Goal: Book appointment/travel/reservation

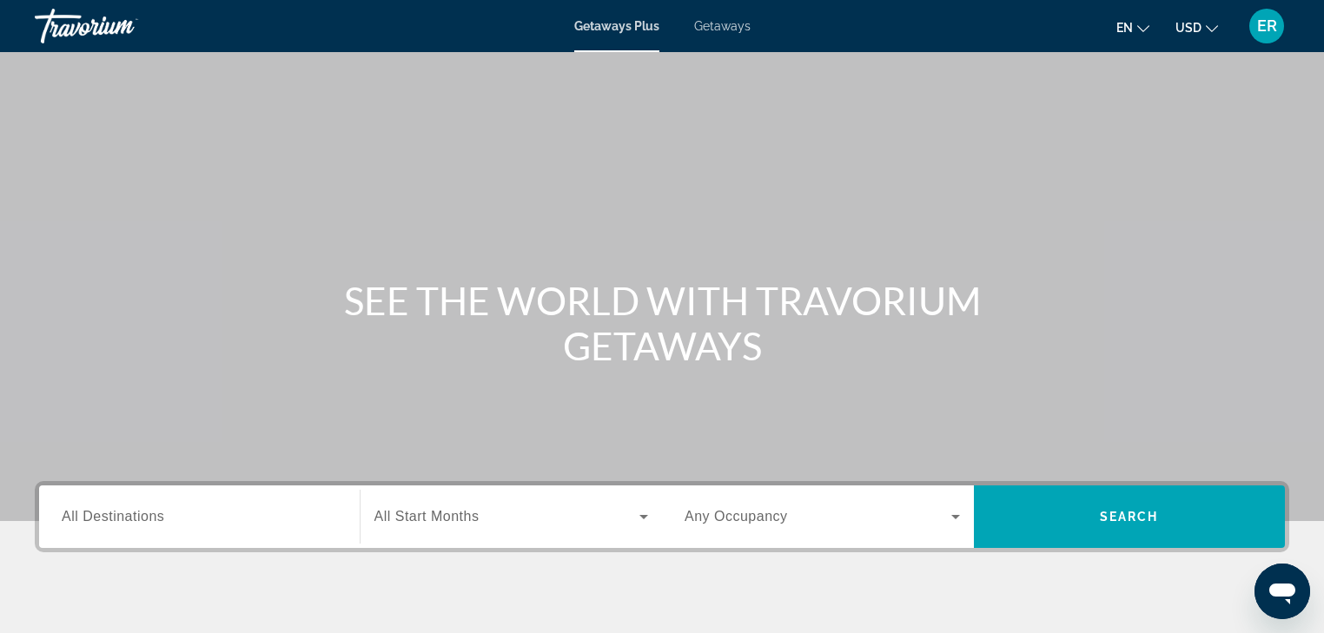
click at [726, 30] on span "Getaways" at bounding box center [722, 26] width 56 height 14
click at [135, 520] on span "All Destinations" at bounding box center [113, 516] width 103 height 15
click at [135, 520] on input "Destination All Destinations" at bounding box center [199, 517] width 275 height 21
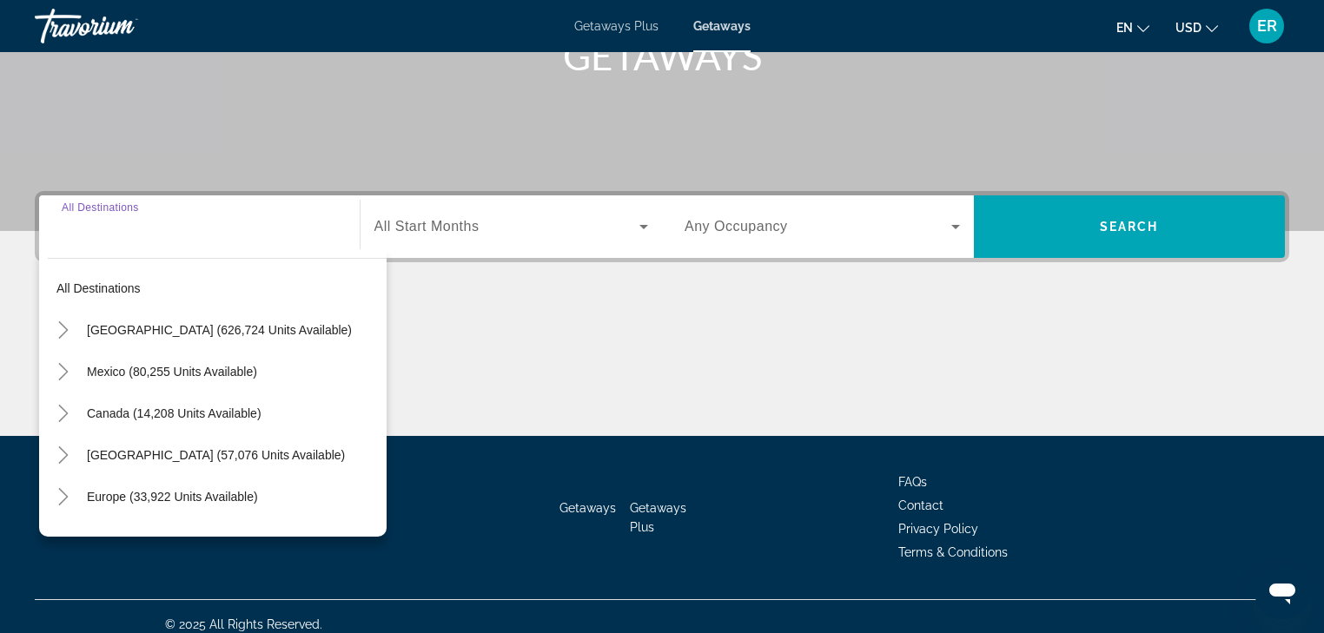
scroll to position [306, 0]
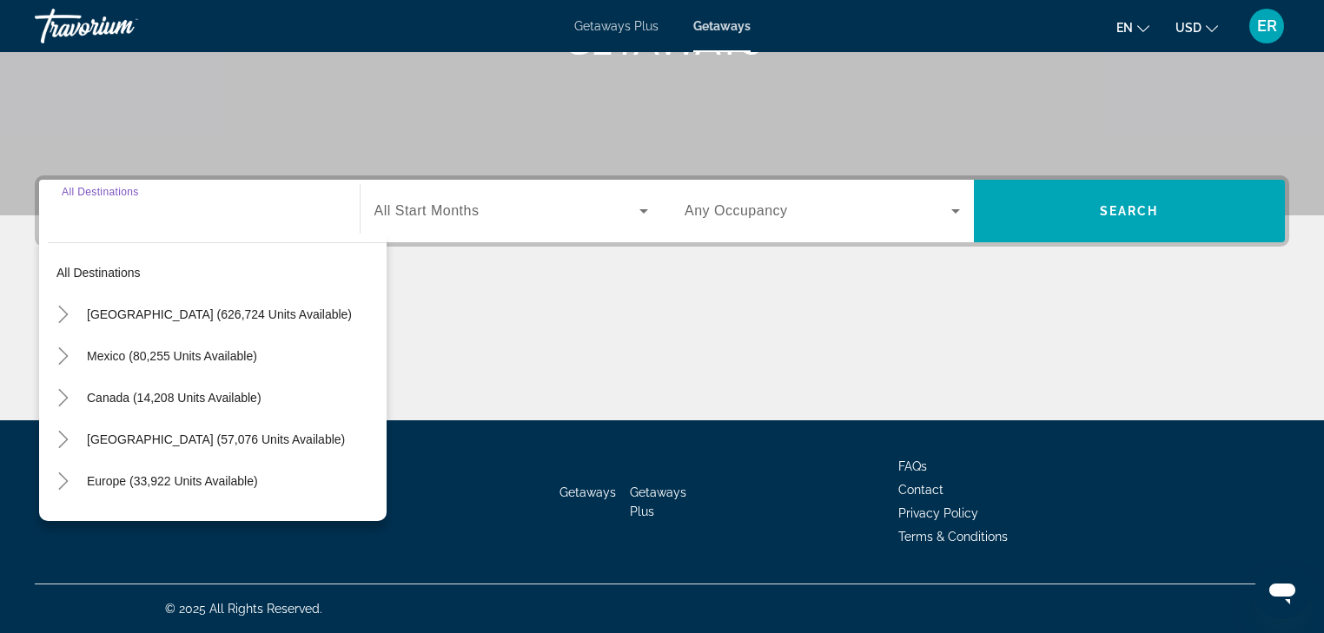
click at [142, 309] on span "[GEOGRAPHIC_DATA] (626,724 units available)" at bounding box center [219, 315] width 265 height 14
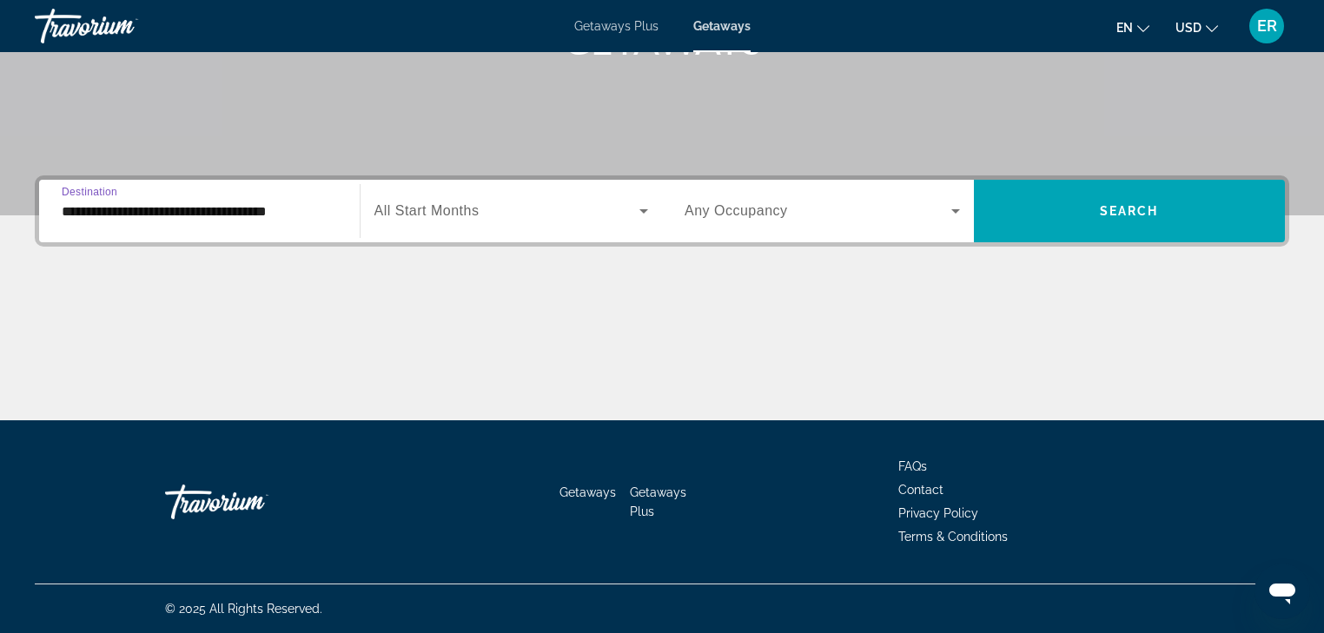
click at [142, 213] on input "**********" at bounding box center [199, 212] width 275 height 21
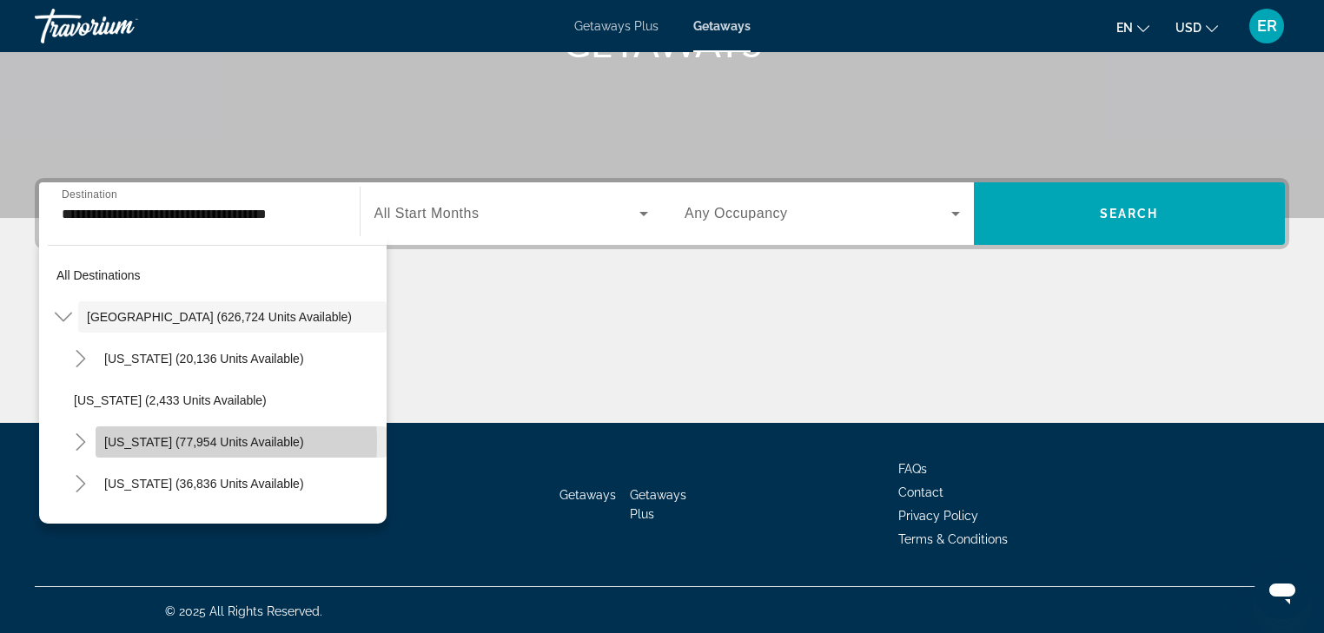
click at [146, 441] on span "[US_STATE] (77,954 units available)" at bounding box center [204, 442] width 200 height 14
type input "**********"
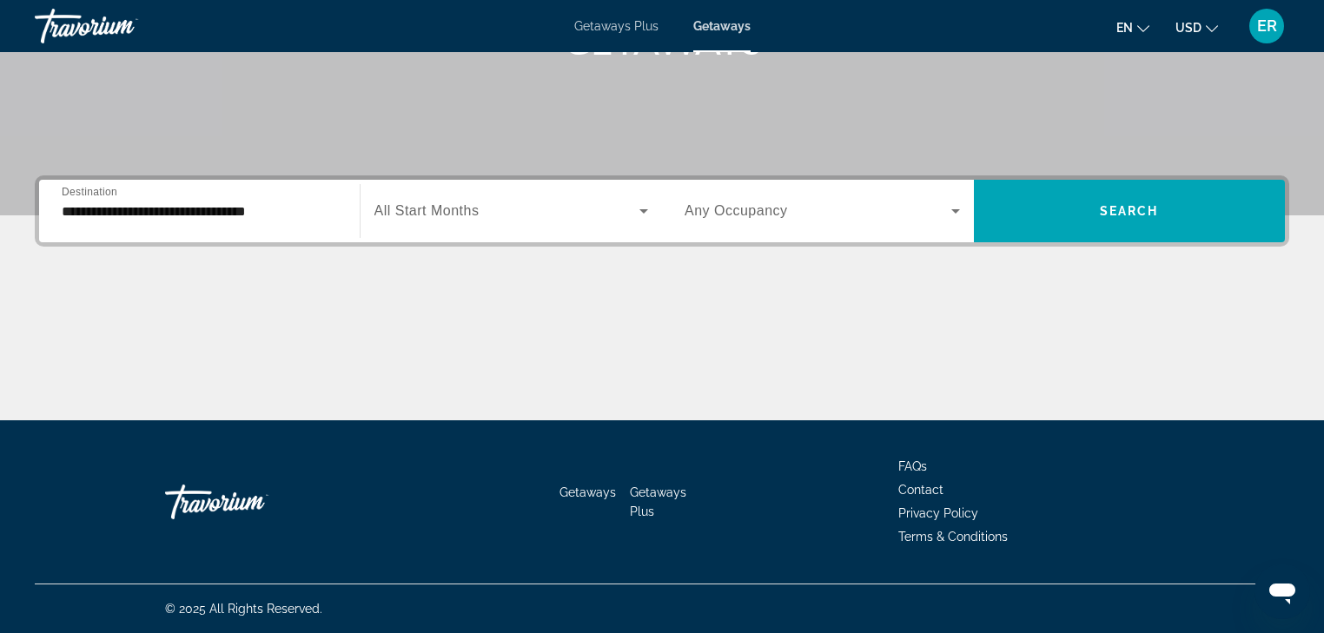
click at [441, 205] on span "All Start Months" at bounding box center [426, 210] width 105 height 15
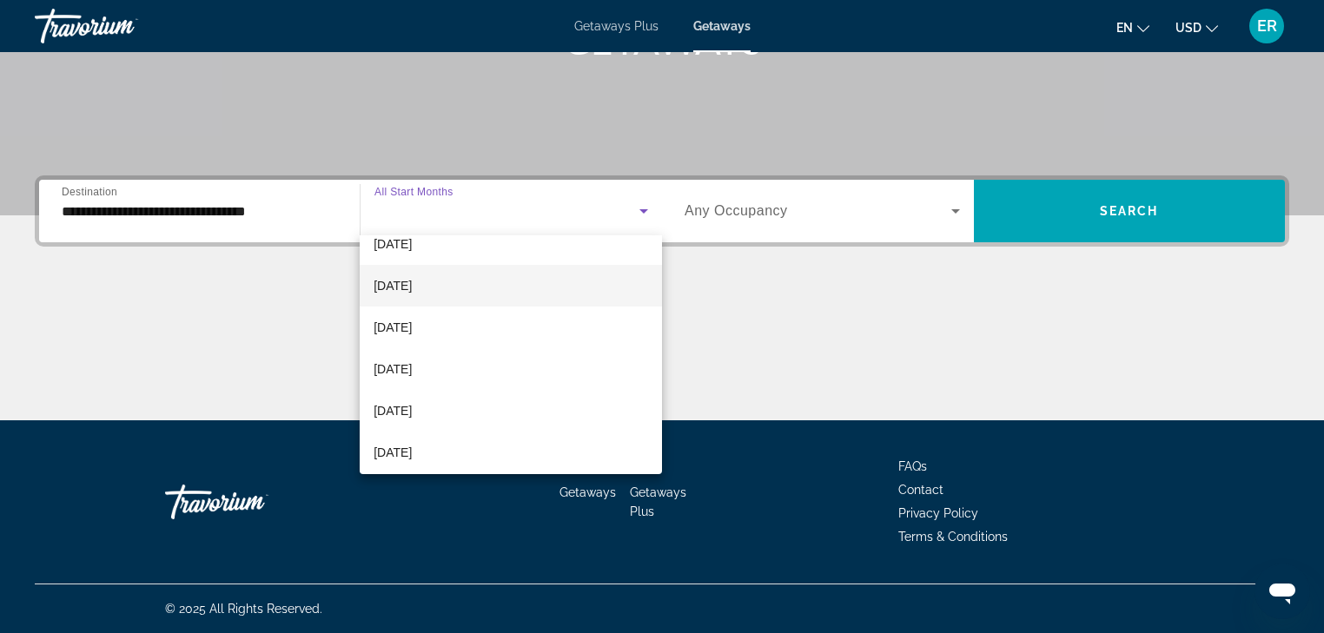
scroll to position [278, 0]
click at [412, 278] on span "[DATE]" at bounding box center [393, 277] width 38 height 21
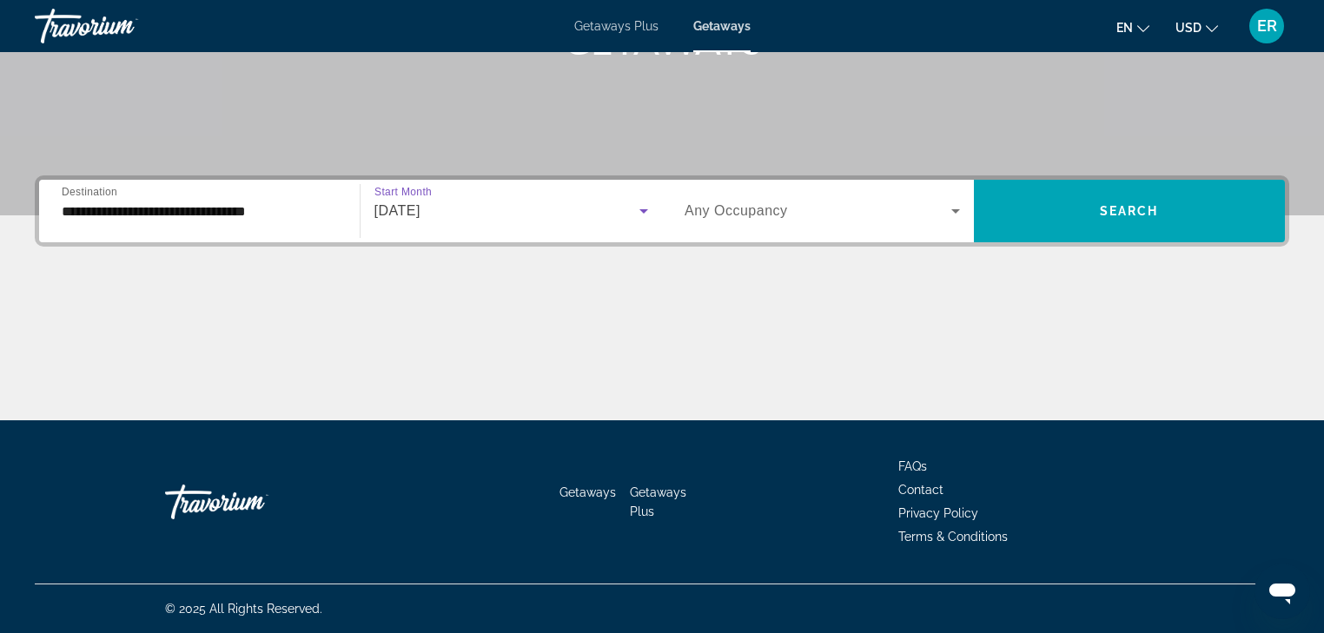
click at [956, 209] on icon "Search widget" at bounding box center [955, 211] width 21 height 21
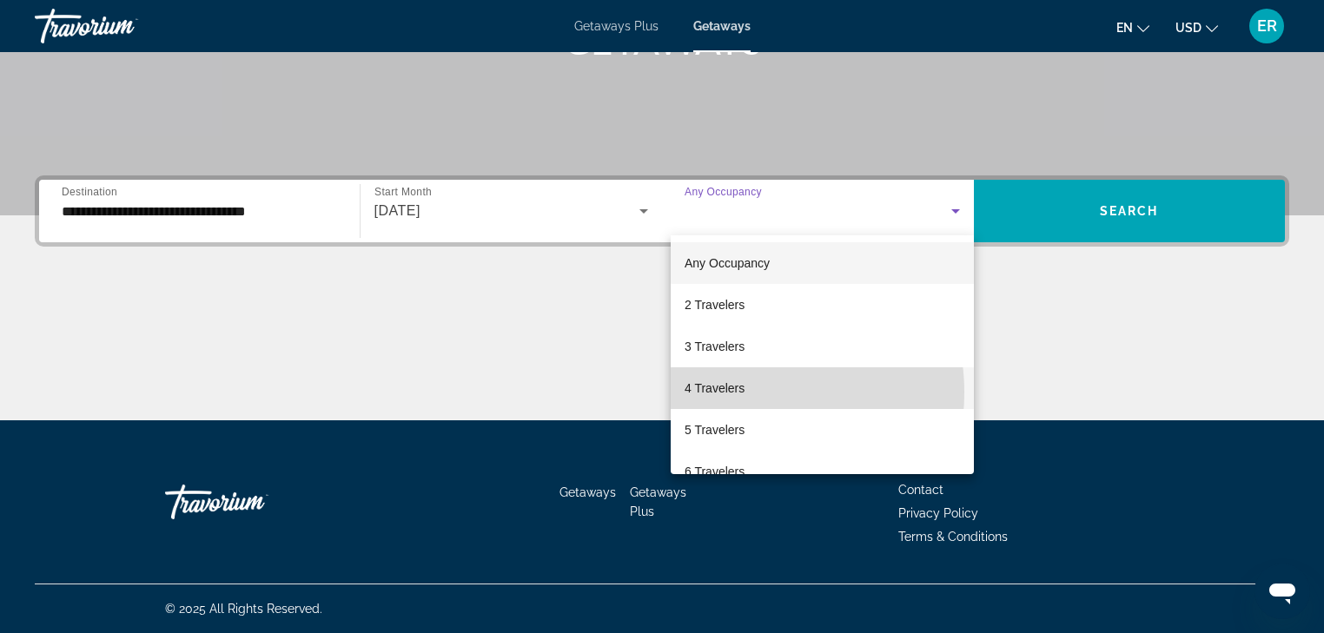
click at [733, 393] on span "4 Travelers" at bounding box center [715, 388] width 60 height 21
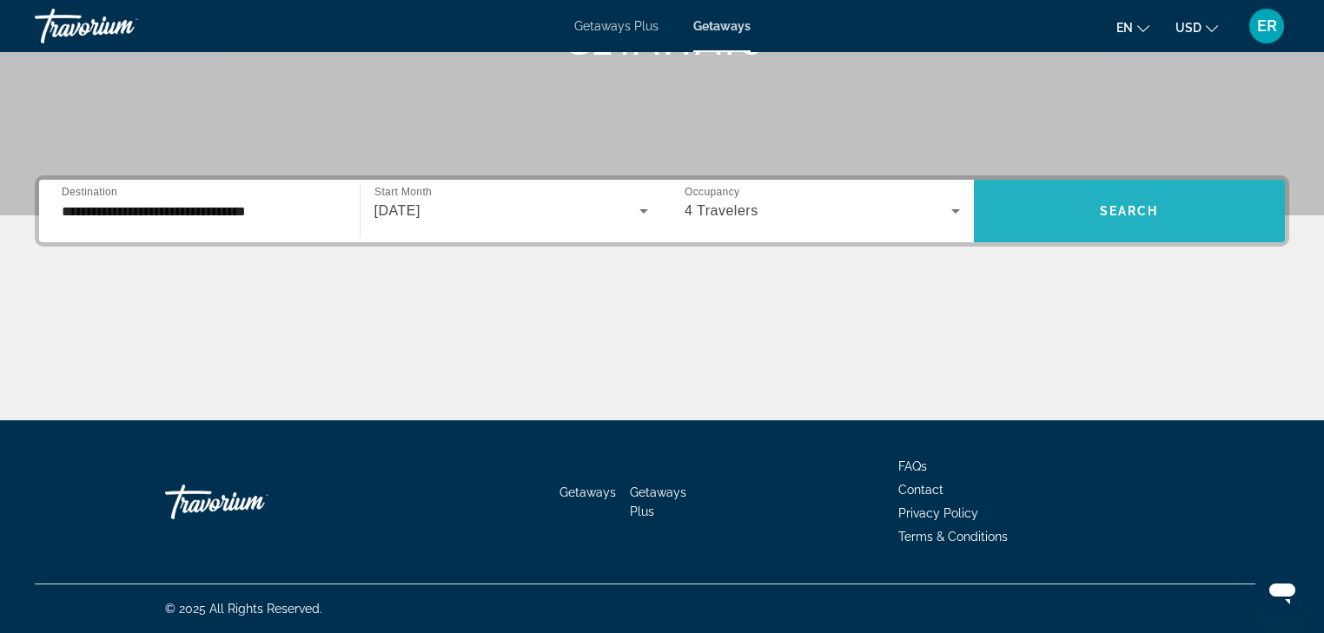
click at [1112, 209] on span "Search" at bounding box center [1129, 211] width 59 height 14
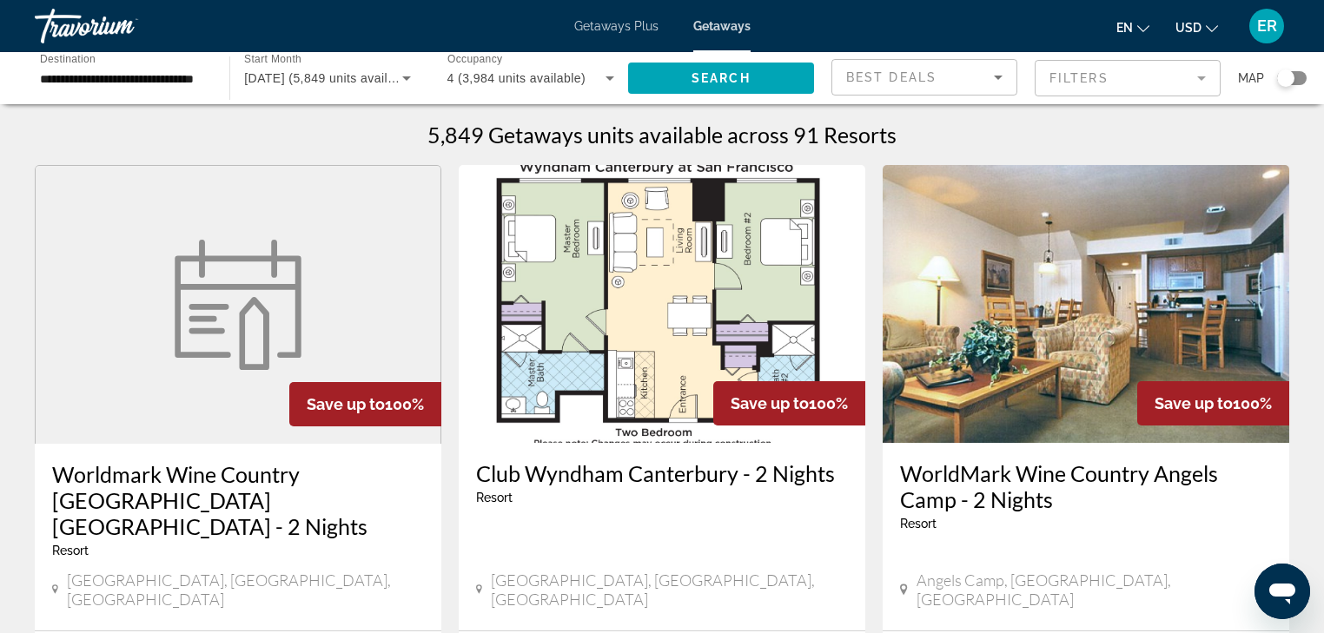
click at [1096, 71] on mat-form-field "Filters" at bounding box center [1128, 78] width 186 height 36
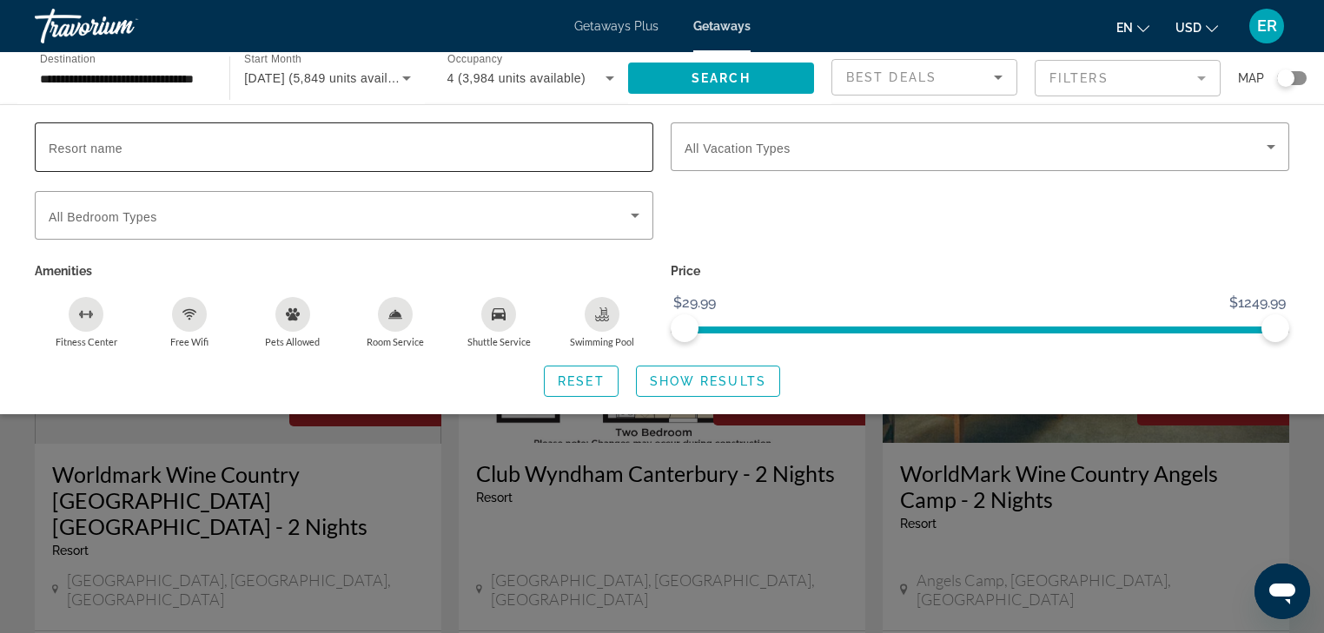
click at [162, 141] on input "Resort name" at bounding box center [344, 147] width 591 height 21
type input "*********"
click at [98, 210] on span "All Bedroom Types" at bounding box center [103, 217] width 109 height 14
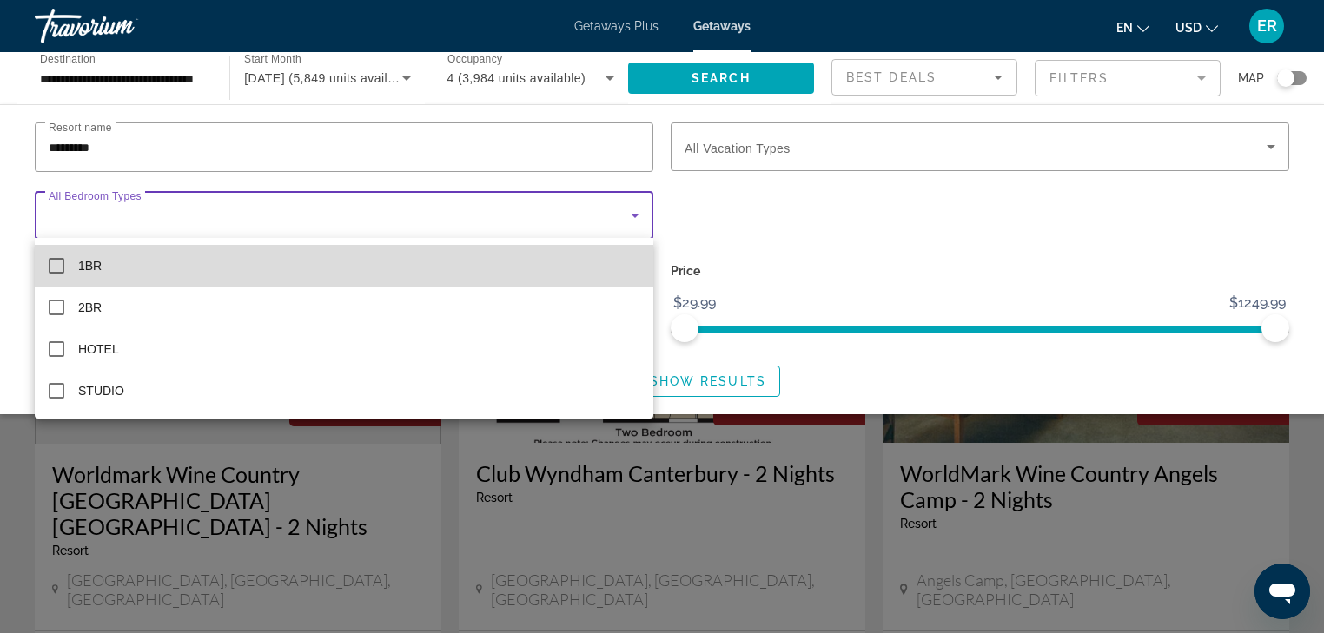
click at [53, 264] on mat-pseudo-checkbox at bounding box center [57, 266] width 16 height 16
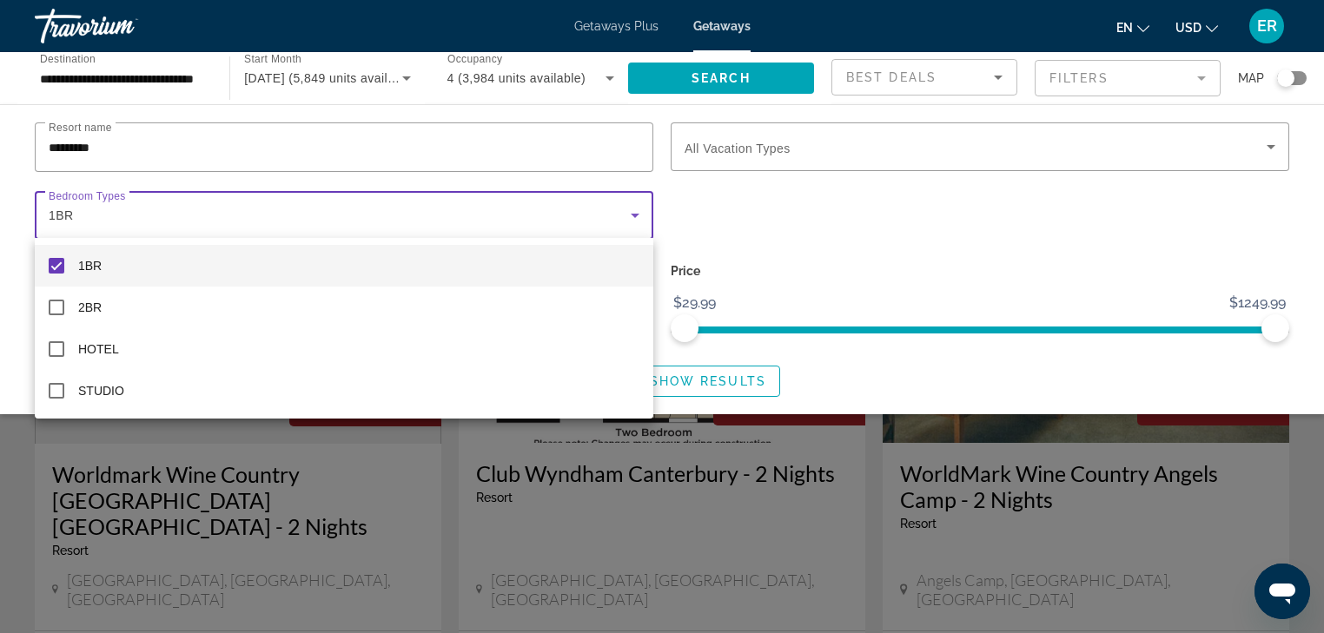
click at [740, 220] on div at bounding box center [662, 316] width 1324 height 633
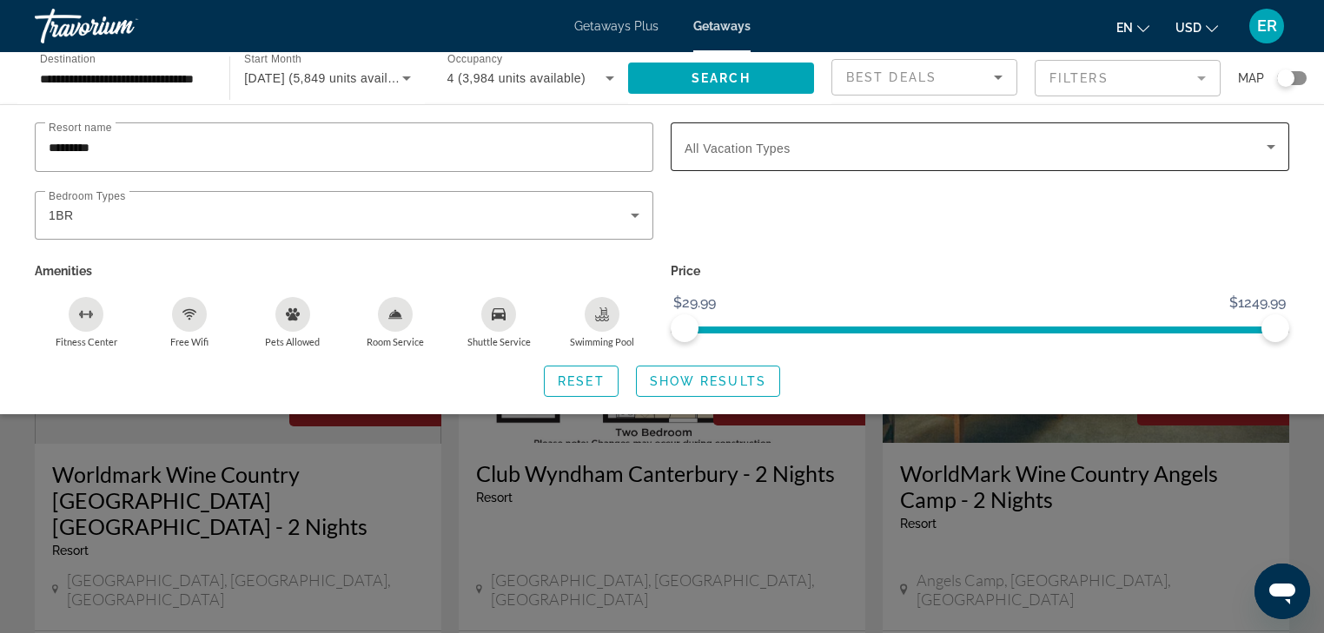
click at [785, 147] on span "All Vacation Types" at bounding box center [738, 149] width 106 height 14
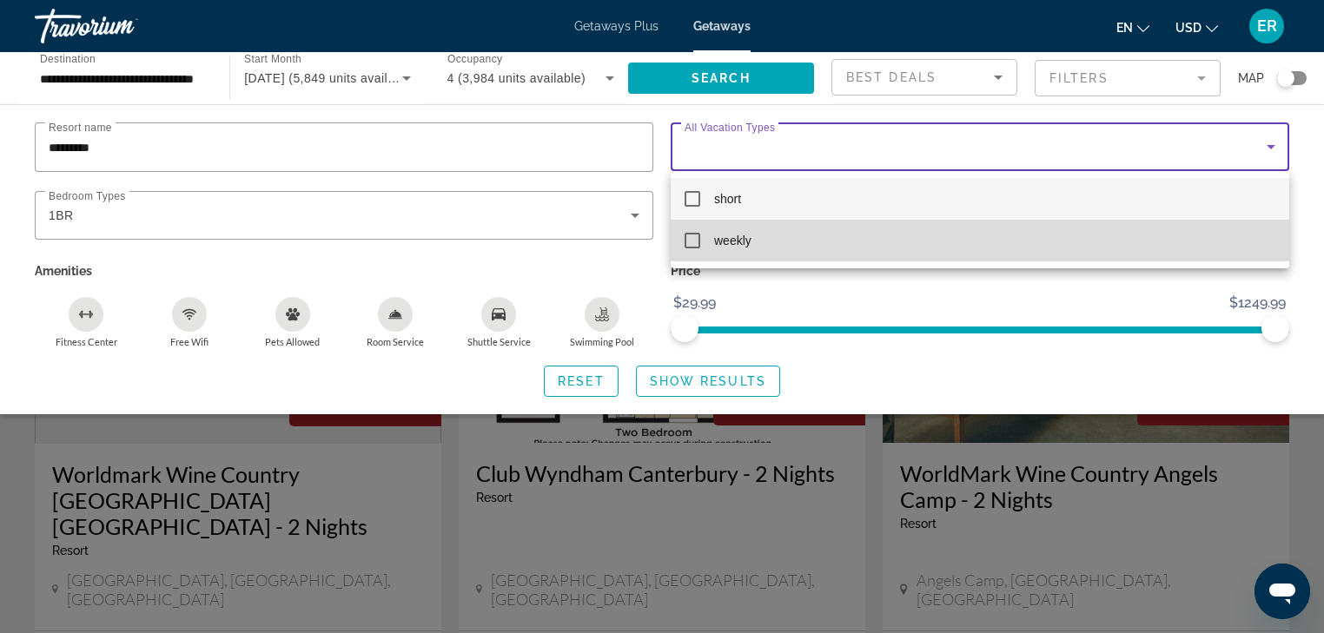
click at [693, 242] on mat-pseudo-checkbox at bounding box center [693, 241] width 16 height 16
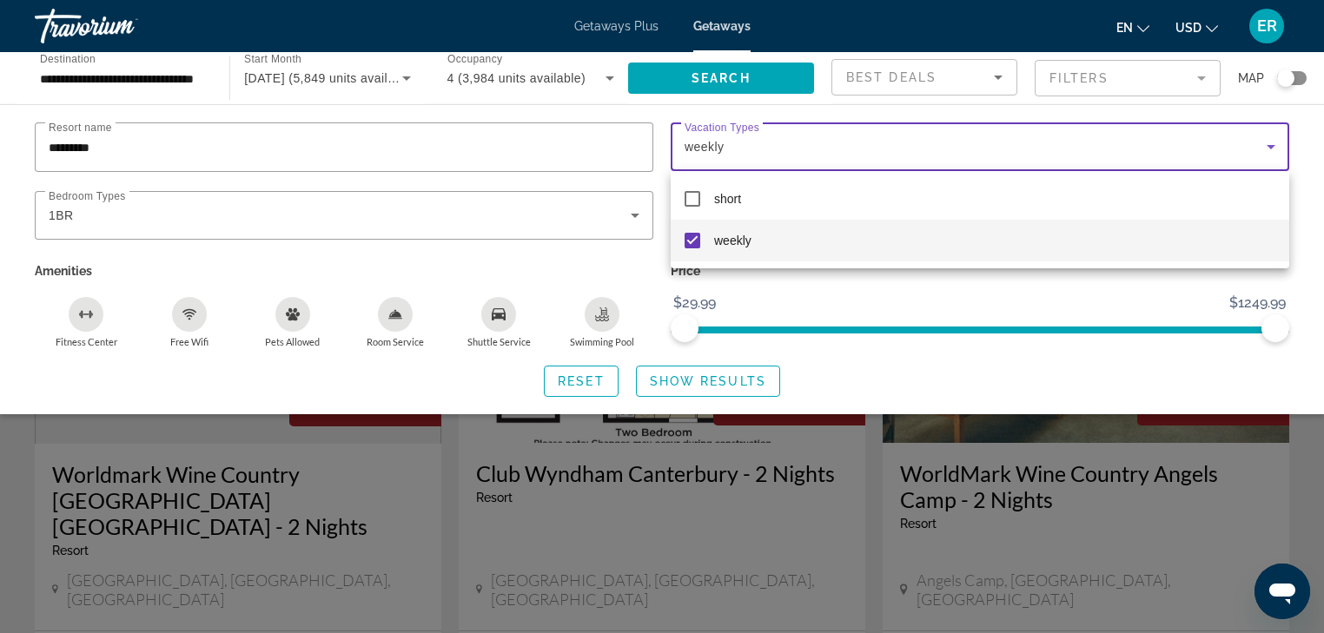
click at [706, 377] on div at bounding box center [662, 316] width 1324 height 633
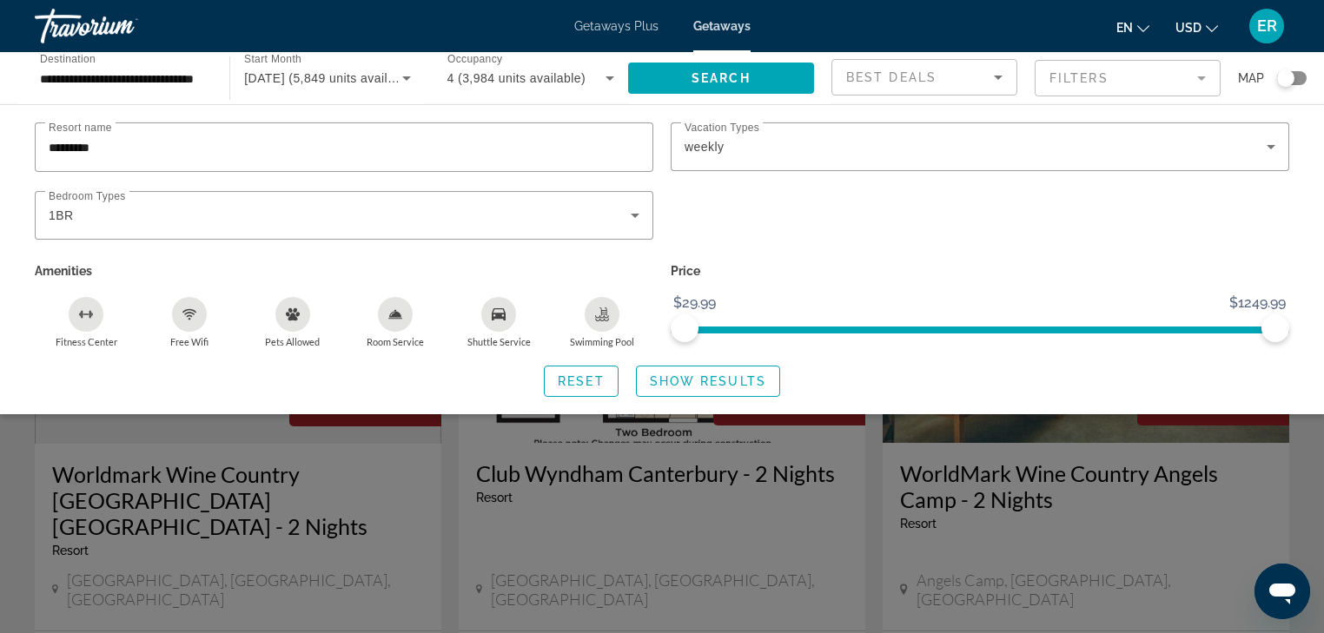
click at [706, 377] on span "Show Results" at bounding box center [708, 381] width 116 height 14
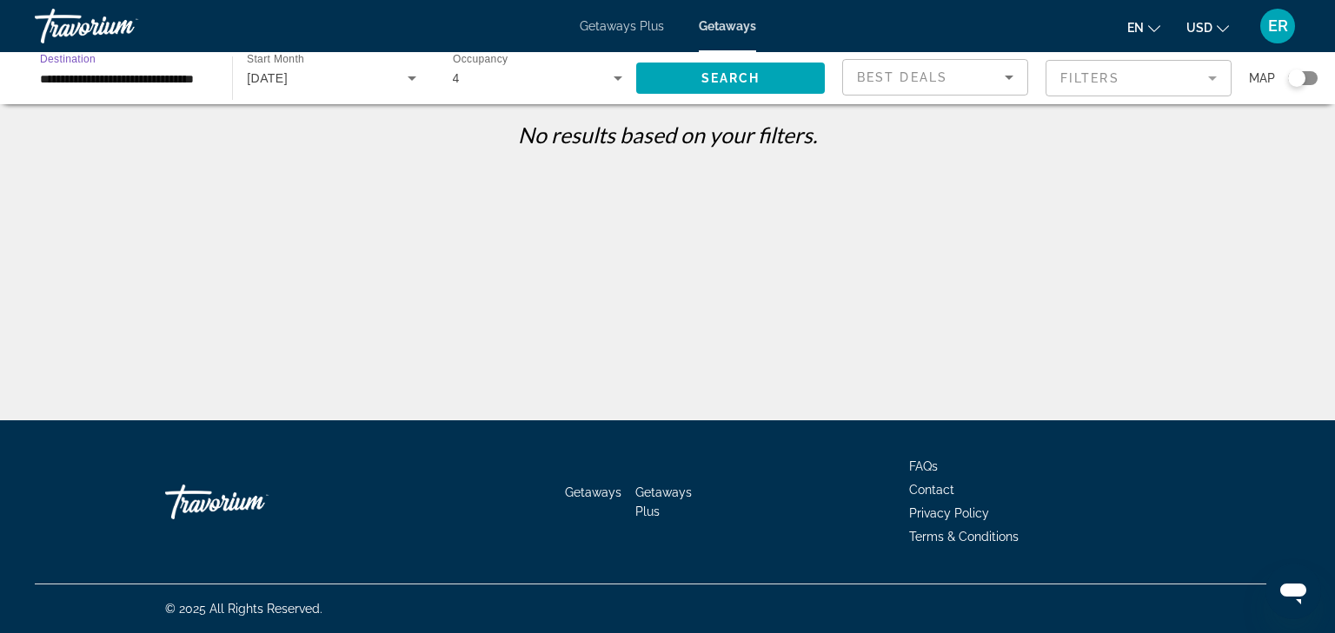
click at [127, 82] on input "**********" at bounding box center [124, 79] width 169 height 21
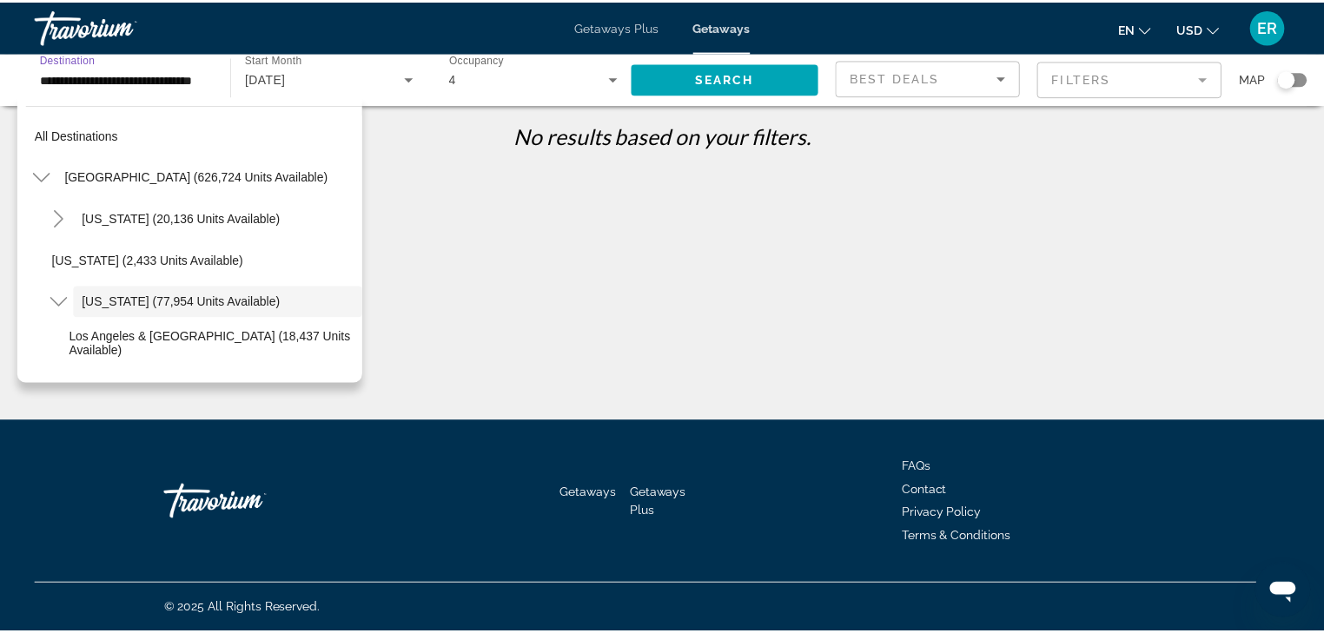
scroll to position [62, 0]
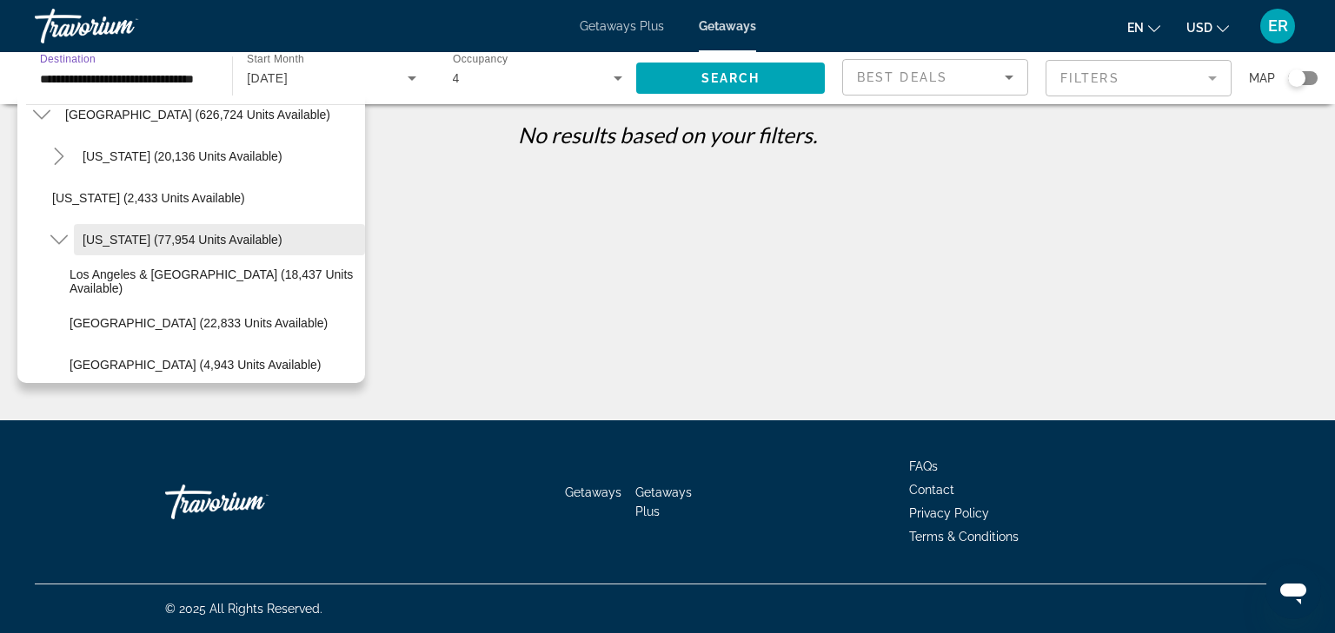
click at [109, 238] on span "[US_STATE] (77,954 units available)" at bounding box center [183, 240] width 200 height 14
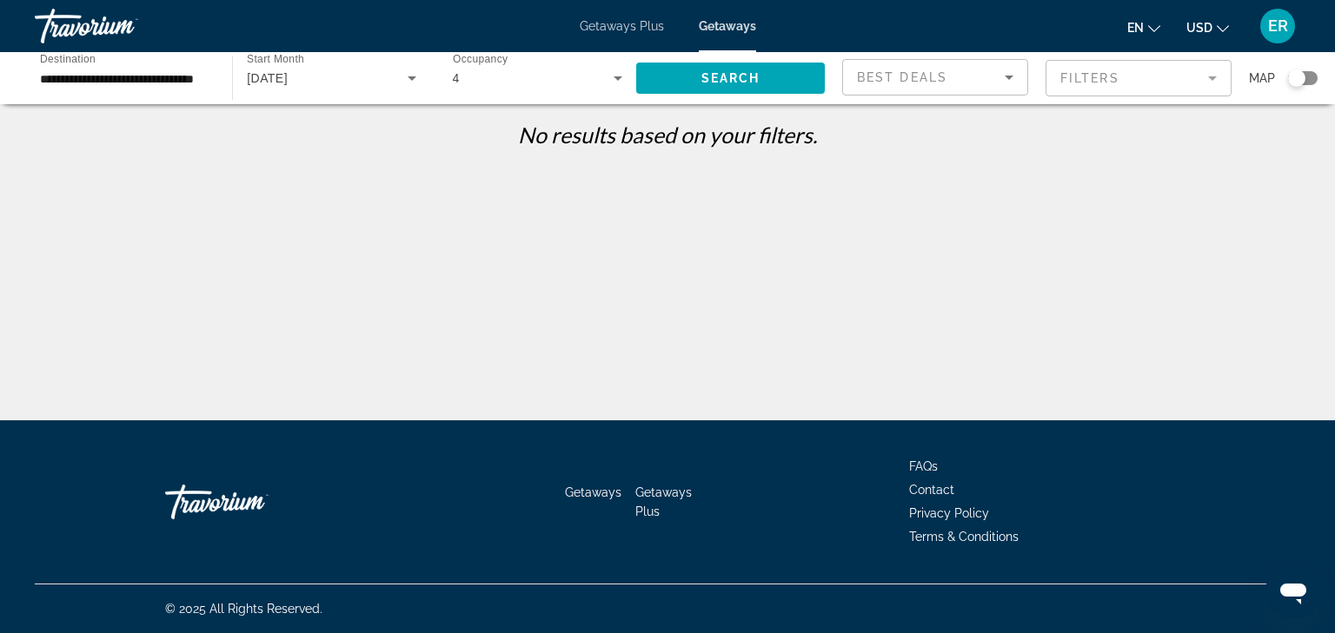
click at [1103, 75] on mat-form-field "Filters" at bounding box center [1138, 78] width 186 height 36
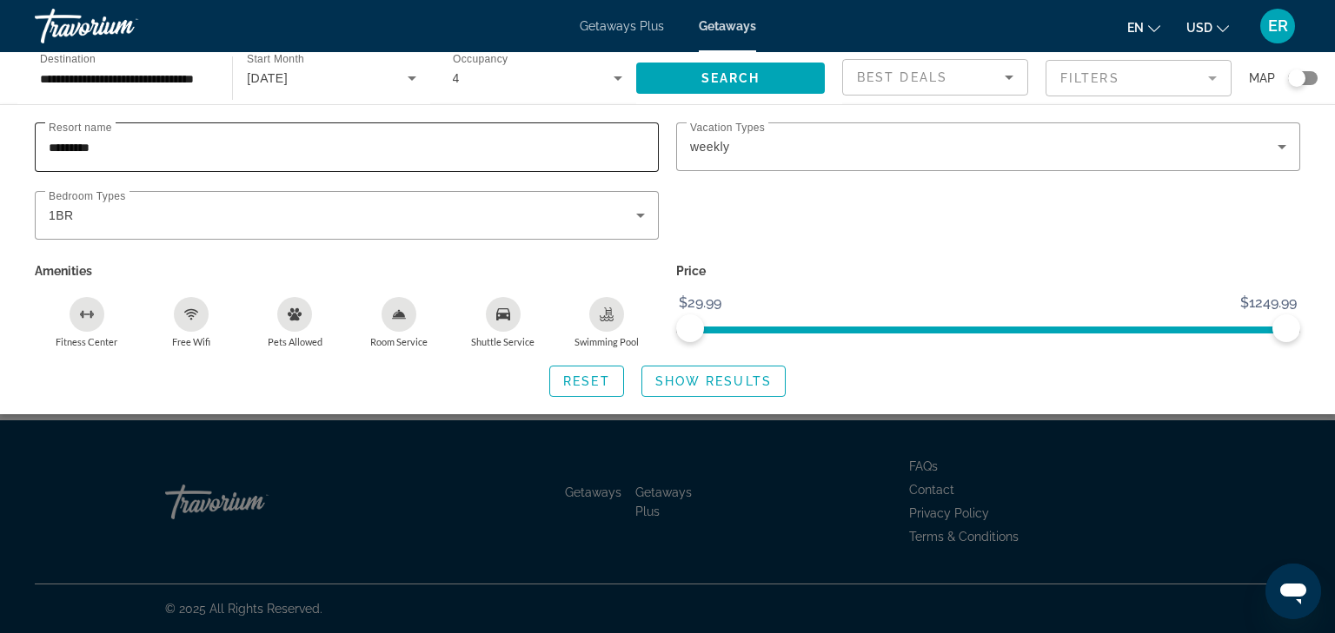
click at [76, 149] on input "*********" at bounding box center [347, 147] width 596 height 21
type input "**********"
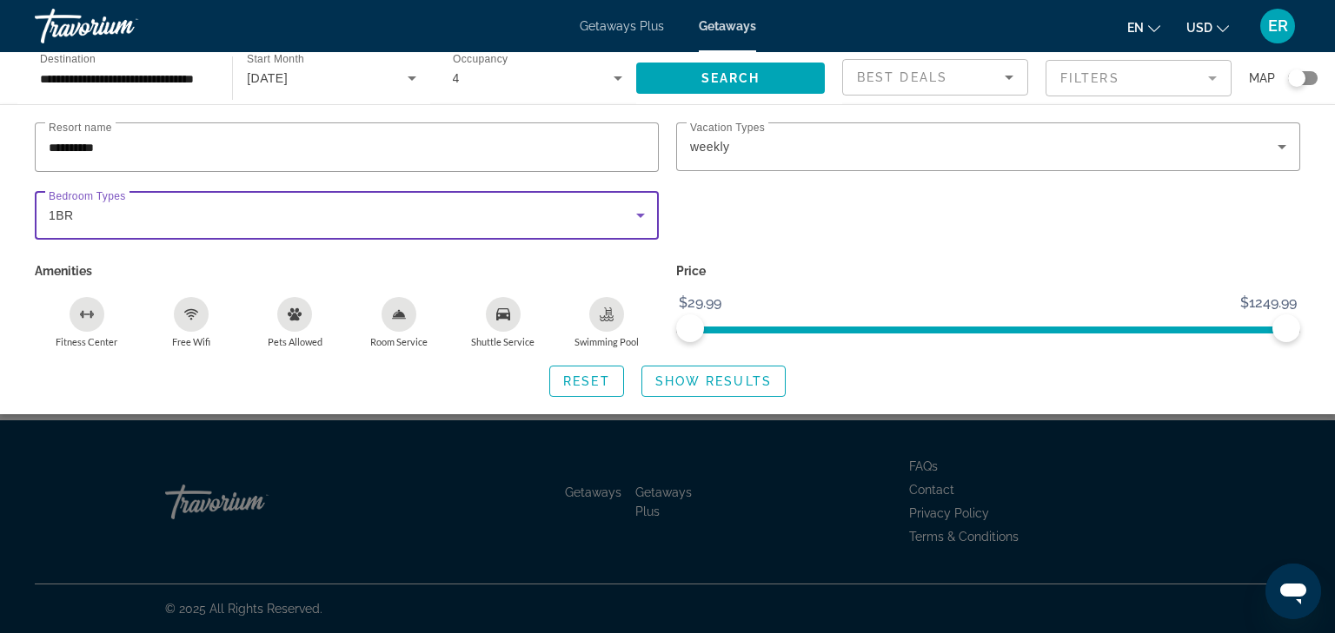
click at [644, 209] on icon "Search widget" at bounding box center [640, 215] width 21 height 21
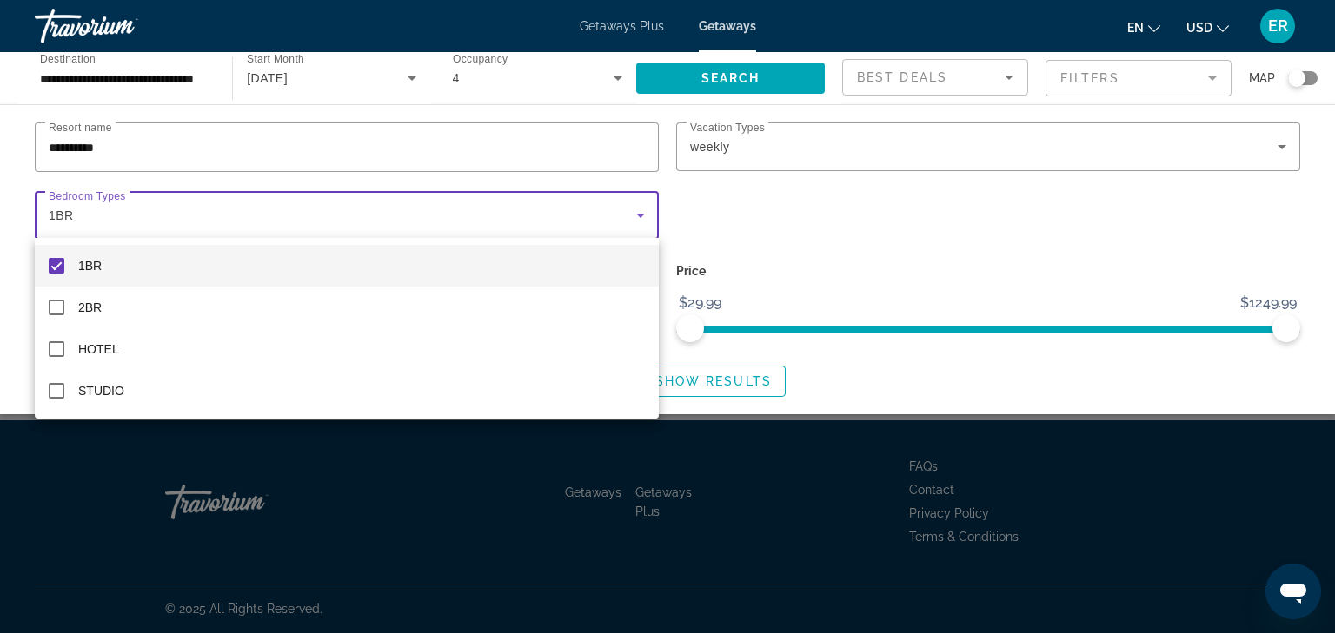
click at [700, 378] on div at bounding box center [667, 316] width 1335 height 633
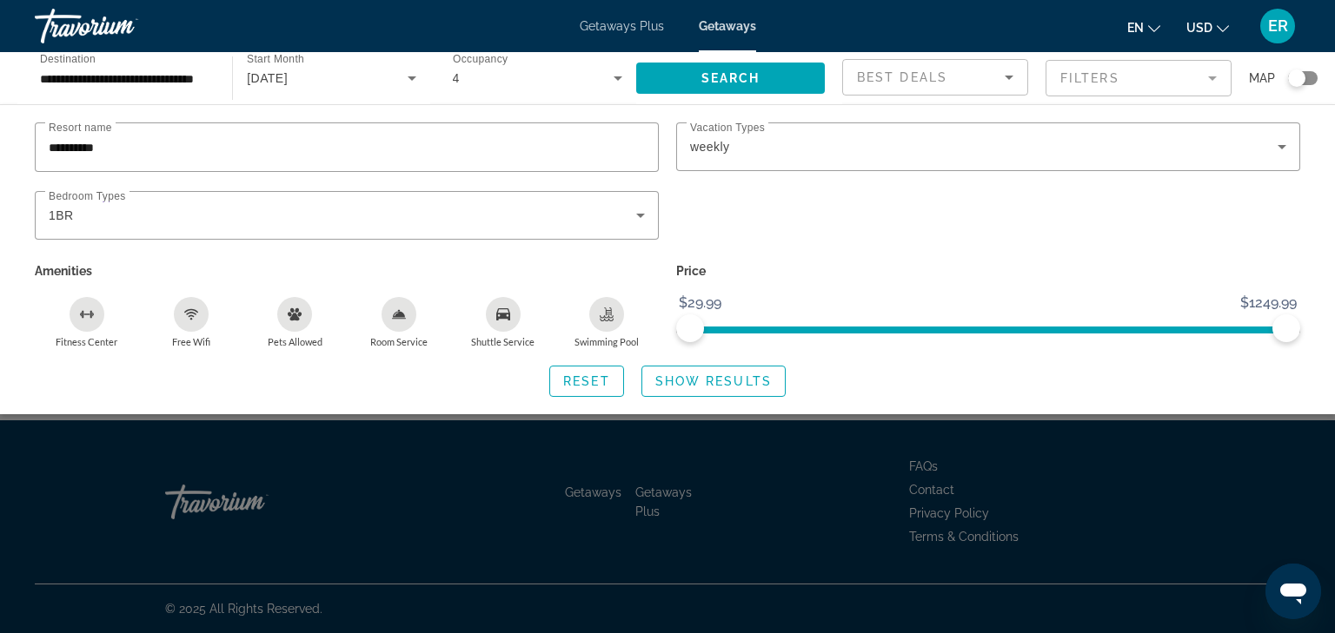
click at [700, 378] on span "Show Results" at bounding box center [713, 381] width 116 height 14
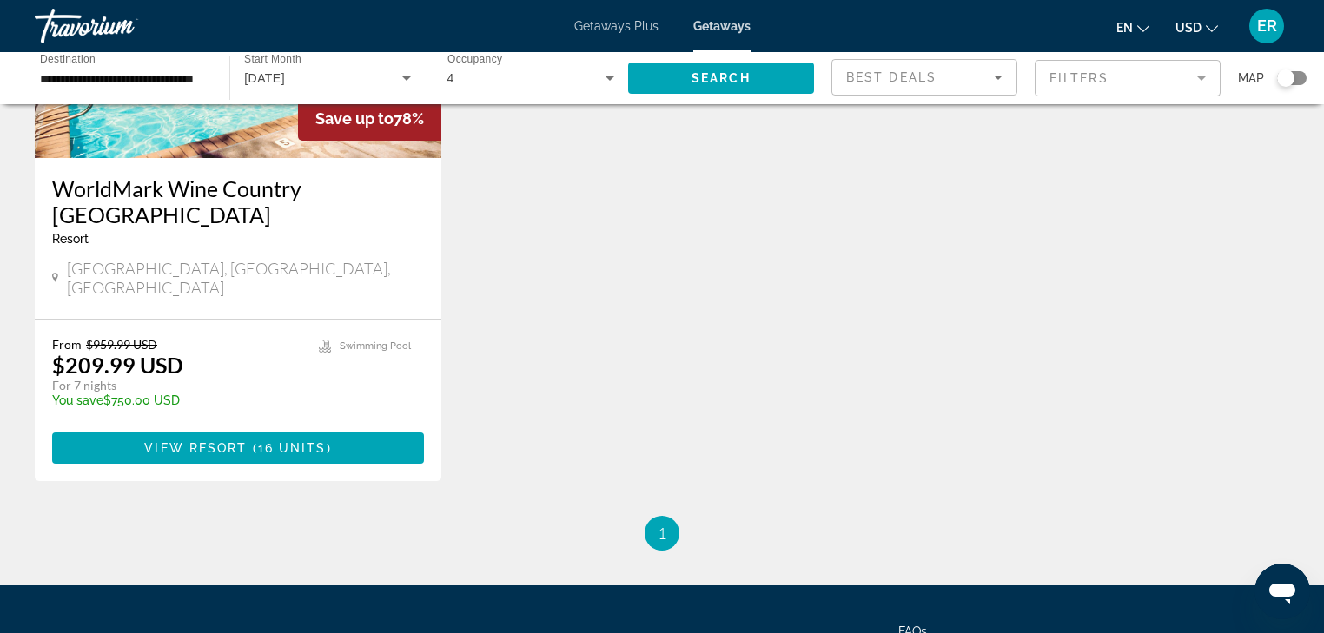
scroll to position [348, 0]
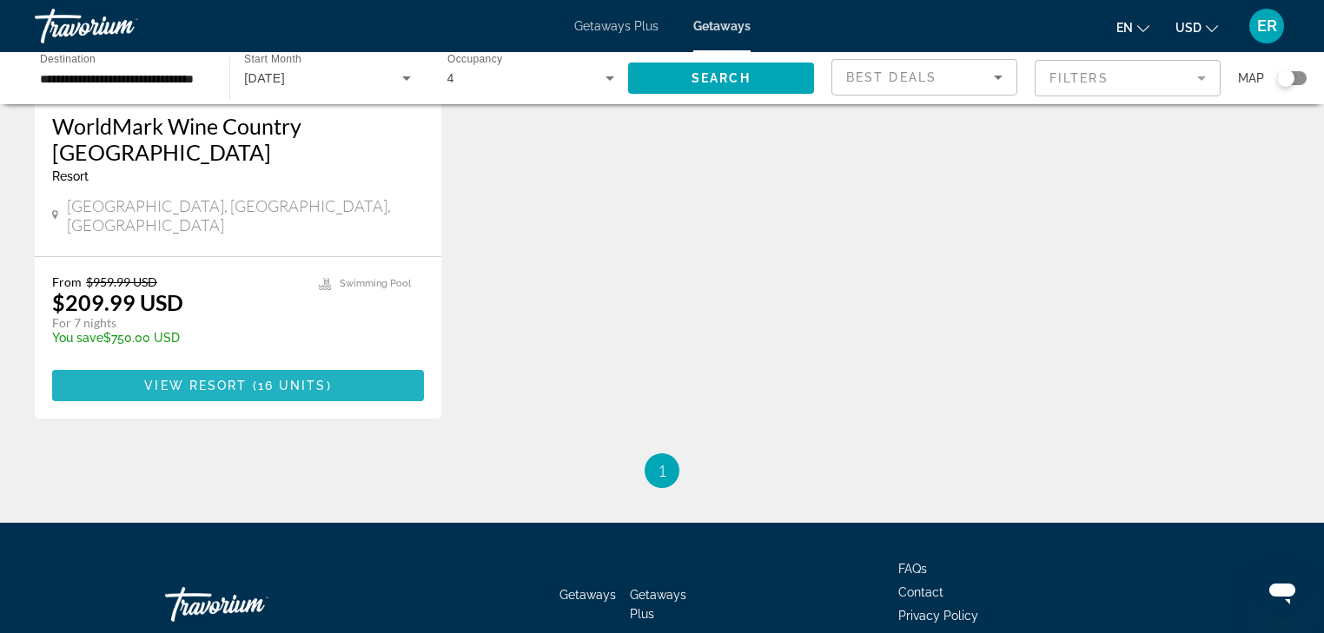
click at [191, 379] on span "View Resort" at bounding box center [195, 386] width 103 height 14
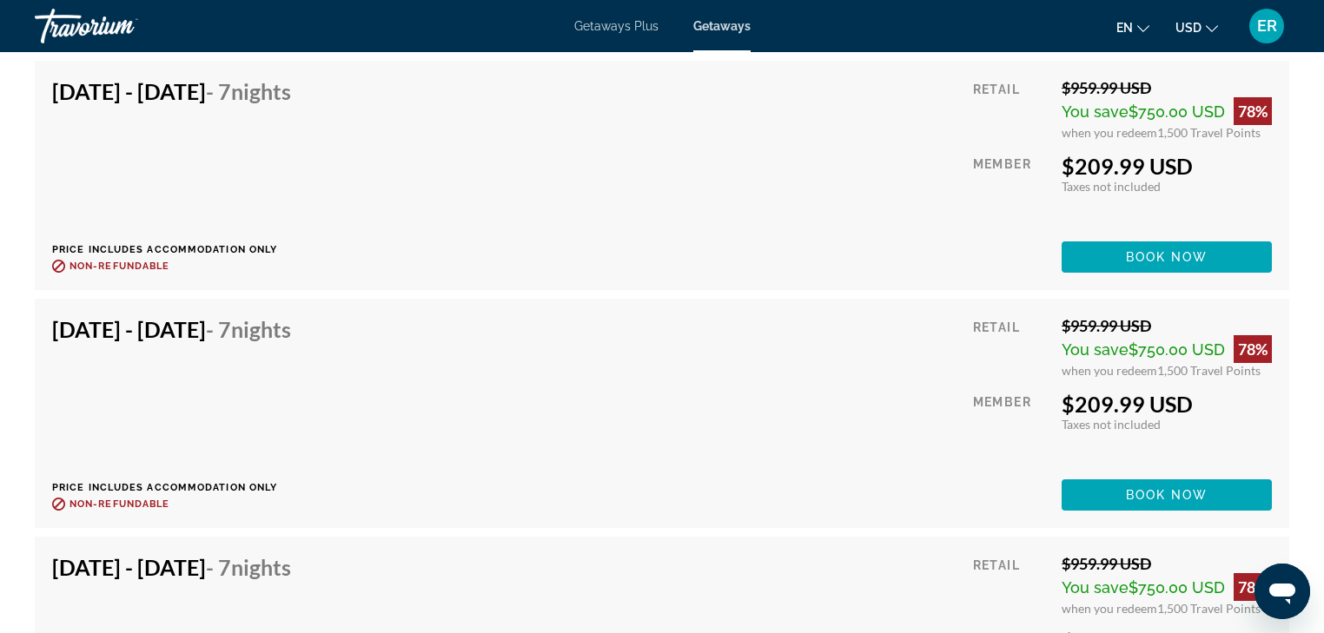
scroll to position [4101, 0]
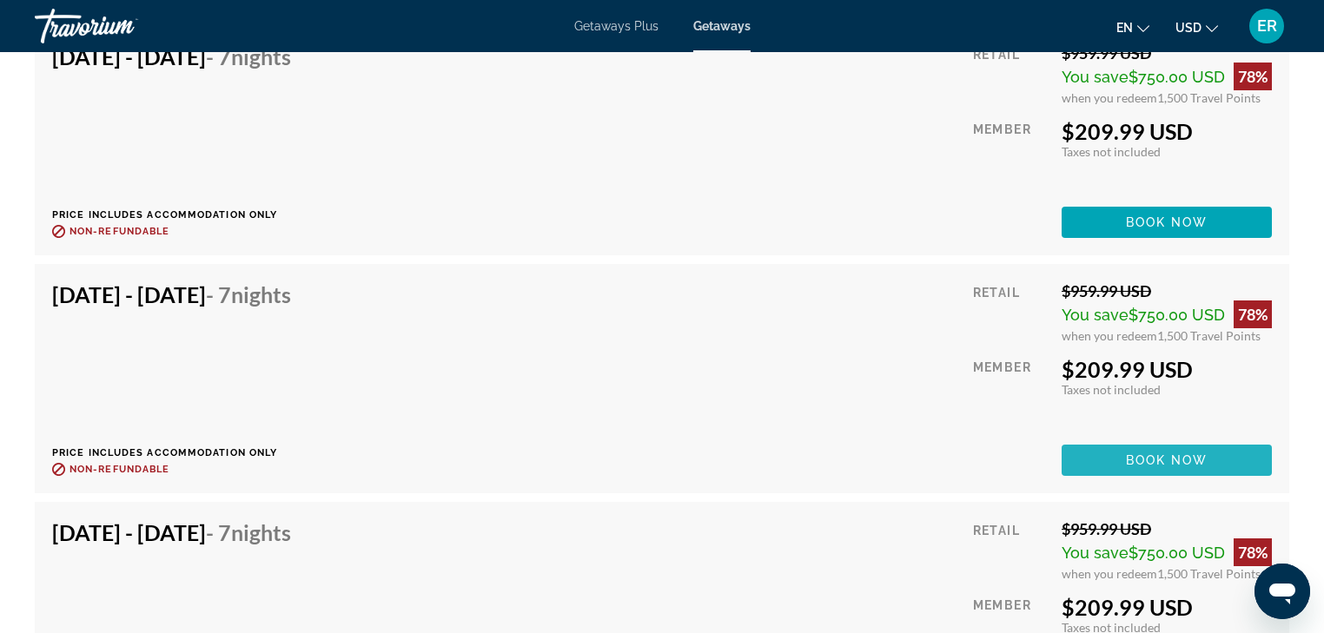
click at [1168, 461] on span "Book now" at bounding box center [1167, 461] width 83 height 14
